Goal: Task Accomplishment & Management: Manage account settings

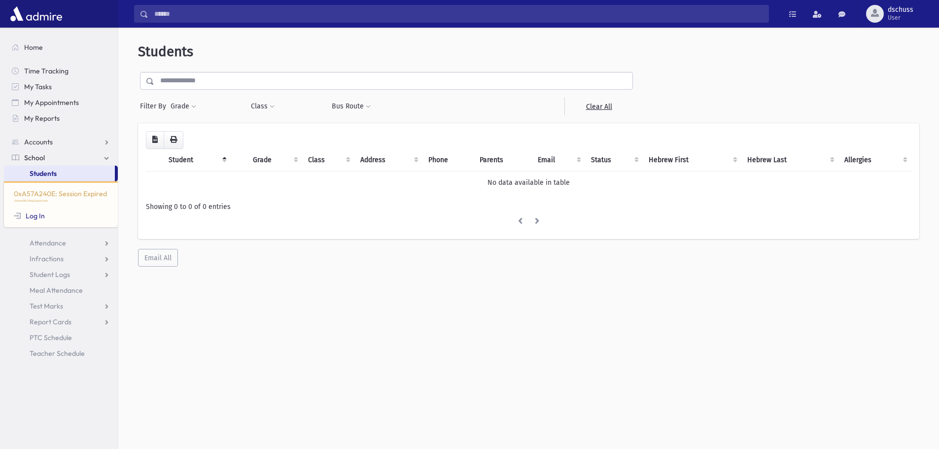
click at [182, 159] on th "Student" at bounding box center [197, 160] width 68 height 23
click at [175, 164] on th "Student" at bounding box center [197, 160] width 68 height 23
click at [191, 162] on th "Student" at bounding box center [197, 160] width 68 height 23
click at [184, 159] on th "Student" at bounding box center [197, 160] width 68 height 23
click at [176, 104] on button "Grade" at bounding box center [183, 107] width 27 height 18
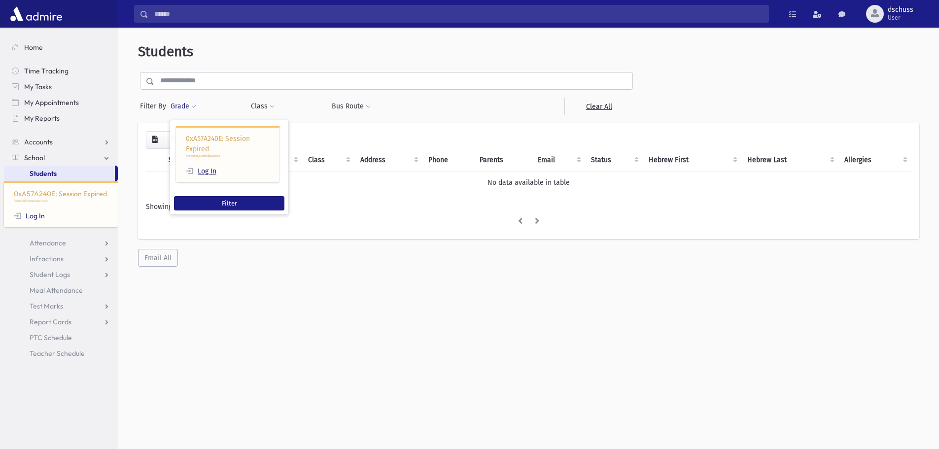
click at [214, 174] on link "Log In" at bounding box center [201, 171] width 31 height 8
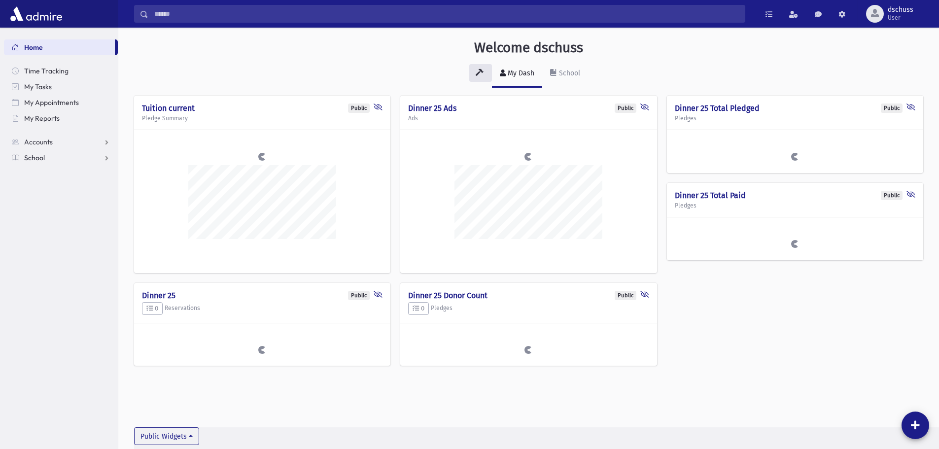
click at [37, 155] on span "School" at bounding box center [34, 157] width 21 height 9
click at [45, 172] on span "Students" at bounding box center [43, 173] width 27 height 9
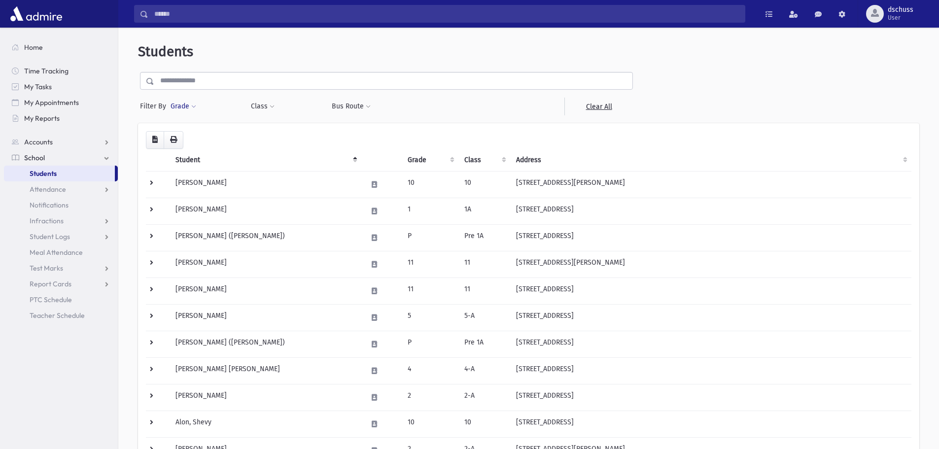
click at [179, 105] on button "Grade" at bounding box center [183, 107] width 27 height 18
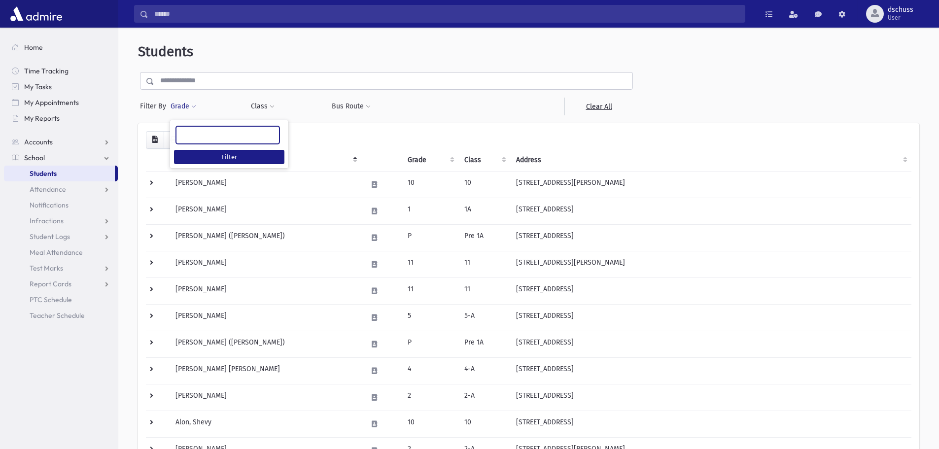
click at [209, 140] on ul at bounding box center [227, 134] width 103 height 15
type input "*"
select select "*"
click at [199, 153] on button "Filter" at bounding box center [229, 157] width 110 height 14
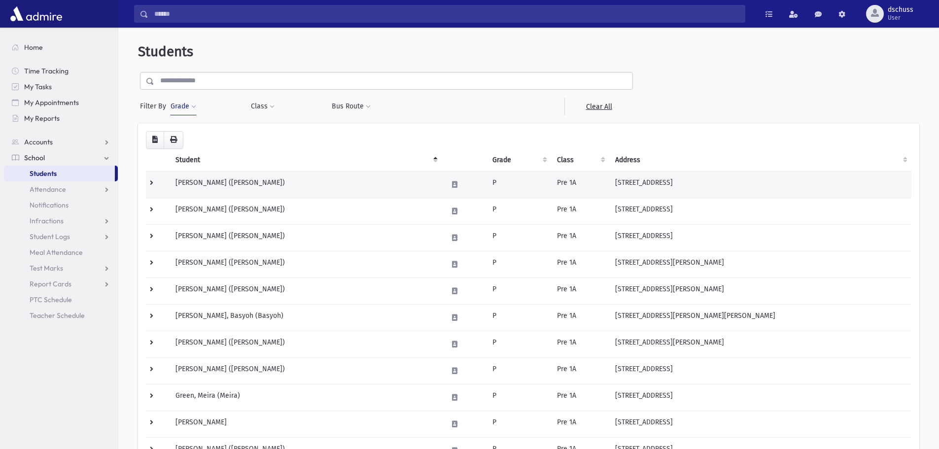
click at [197, 187] on td "[PERSON_NAME] ([PERSON_NAME])" at bounding box center [306, 184] width 272 height 27
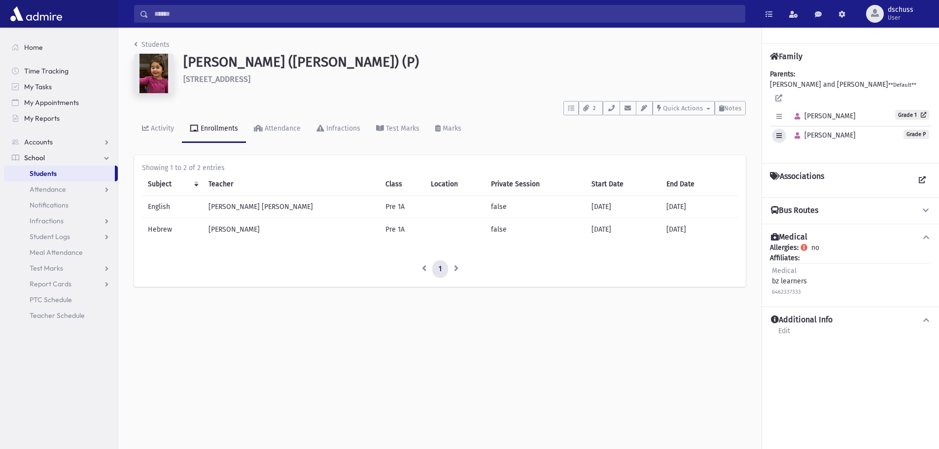
click at [780, 133] on icon "button" at bounding box center [778, 136] width 5 height 6
click at [791, 152] on link "Edit Individual" at bounding box center [811, 161] width 79 height 18
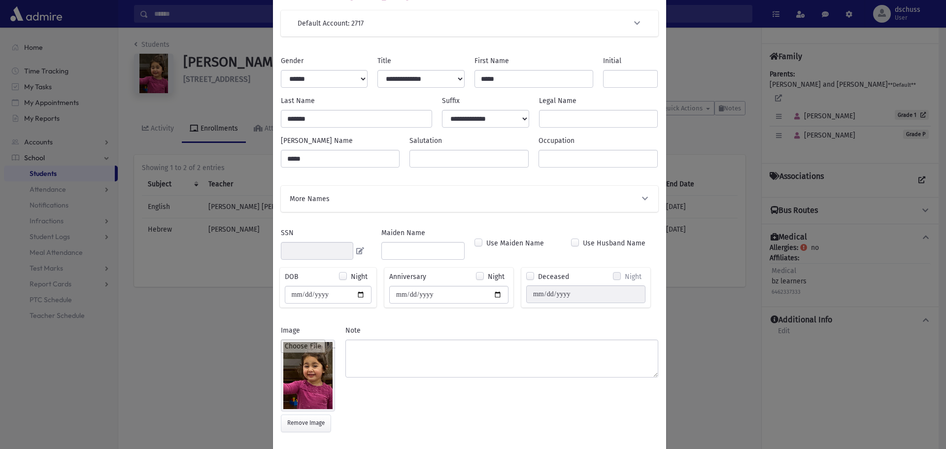
scroll to position [49, 0]
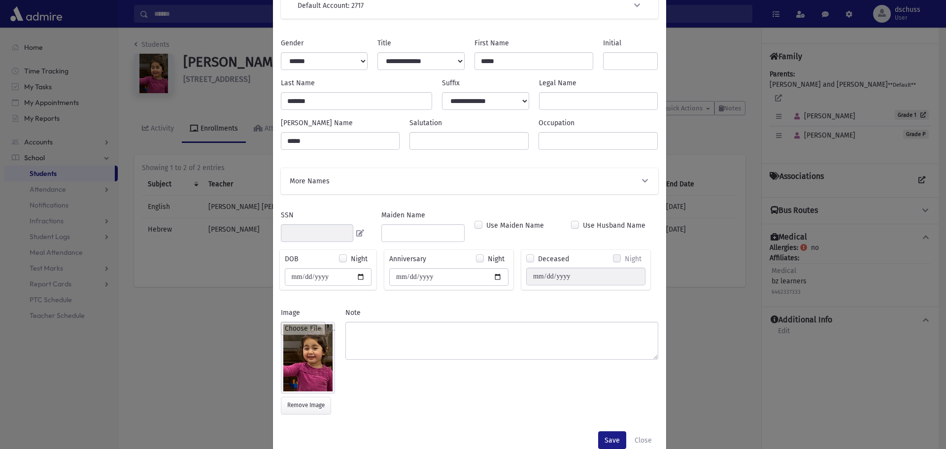
click at [530, 188] on div "More Names" at bounding box center [470, 181] width 378 height 26
click at [642, 182] on icon "button" at bounding box center [645, 180] width 9 height 7
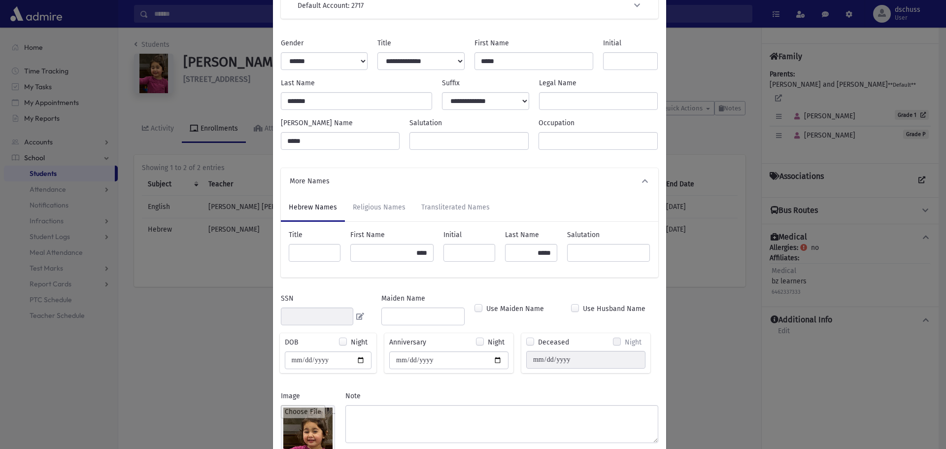
click at [635, 180] on button "More Names" at bounding box center [470, 181] width 362 height 10
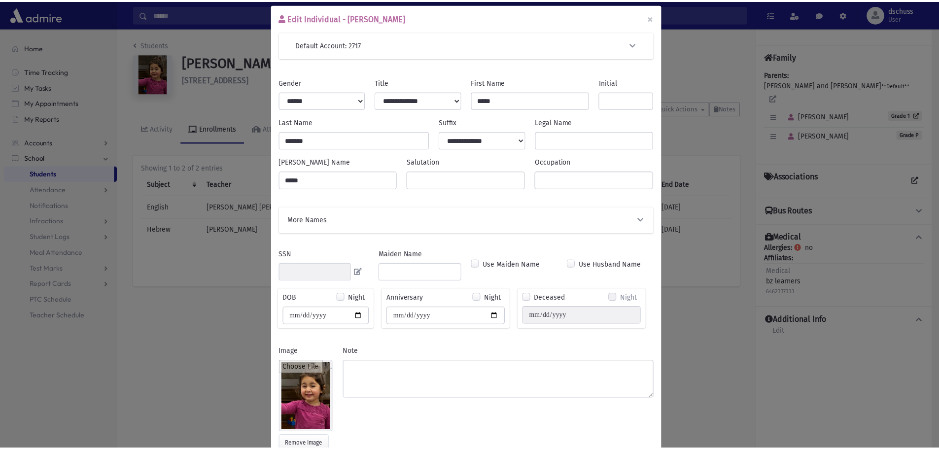
scroll to position [0, 0]
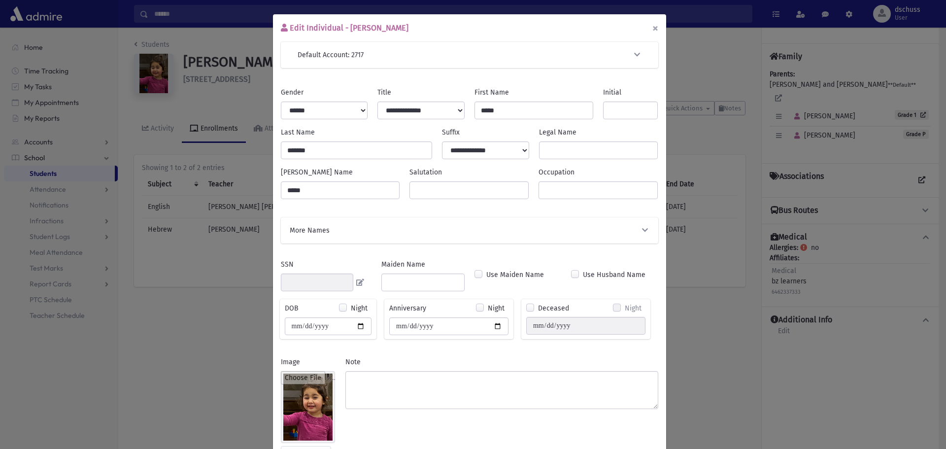
click at [654, 29] on button "×" at bounding box center [656, 28] width 22 height 28
